Goal: Browse casually

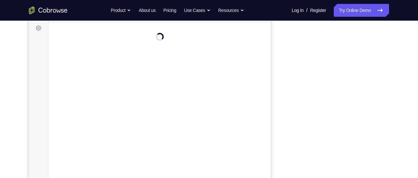
scroll to position [101, 0]
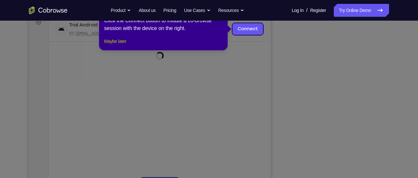
click at [124, 45] on button "Maybe later" at bounding box center [115, 41] width 22 height 8
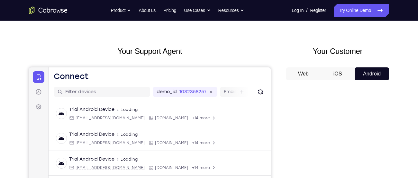
scroll to position [0, 0]
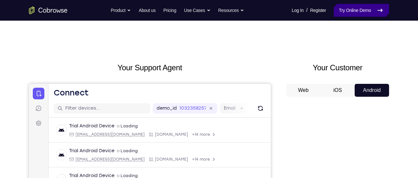
click at [378, 11] on icon at bounding box center [380, 10] width 8 height 8
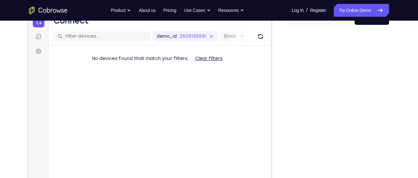
scroll to position [76, 0]
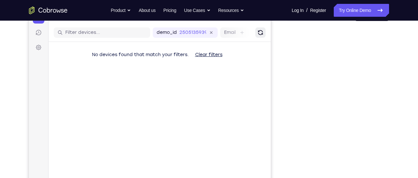
click at [265, 31] on button "Refresh" at bounding box center [260, 32] width 10 height 10
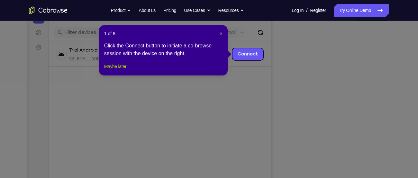
click at [126, 70] on button "Maybe later" at bounding box center [115, 66] width 22 height 8
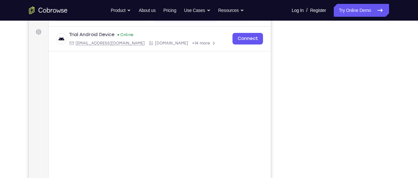
scroll to position [99, 0]
